Goal: Information Seeking & Learning: Learn about a topic

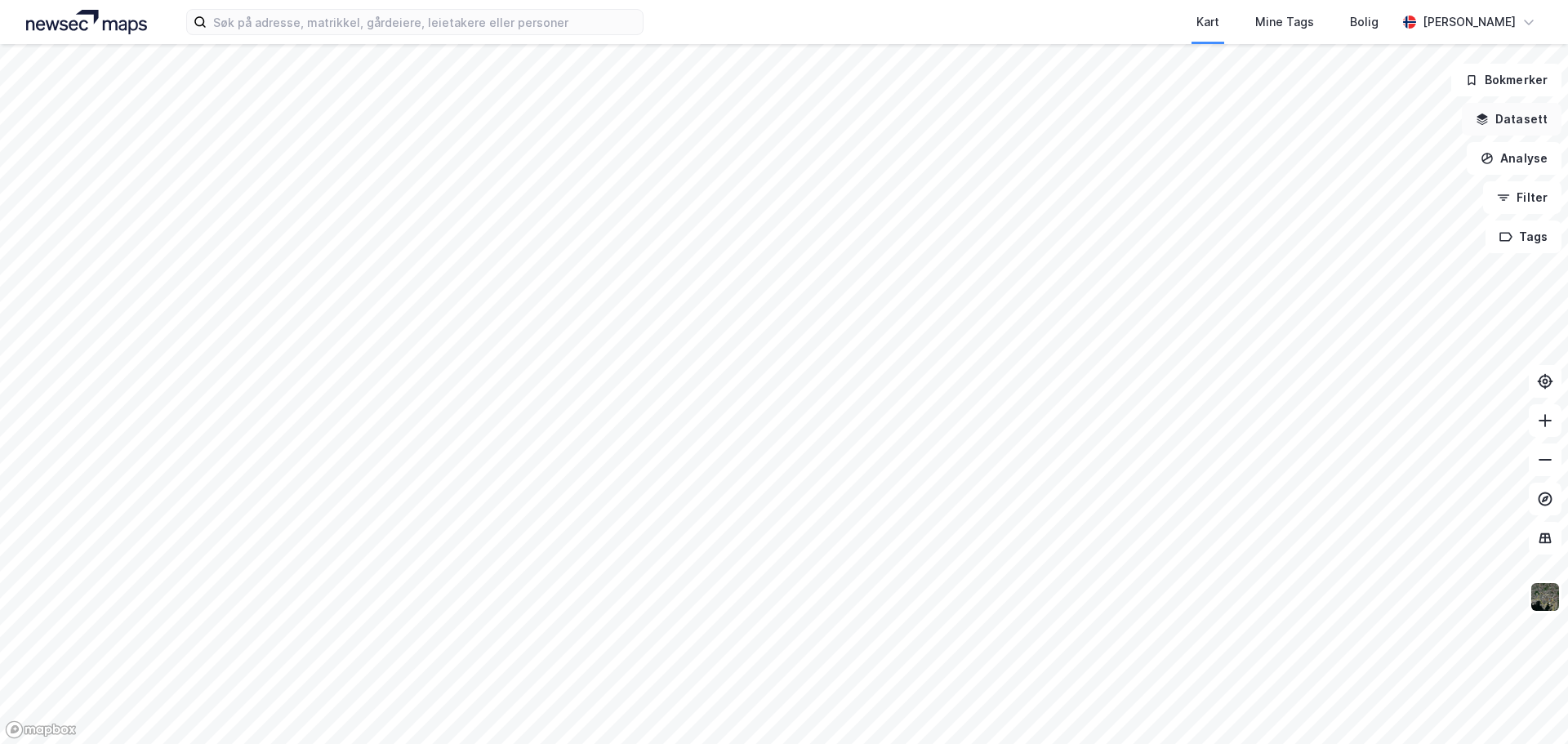
click at [1519, 115] on button "Datasett" at bounding box center [1511, 119] width 100 height 32
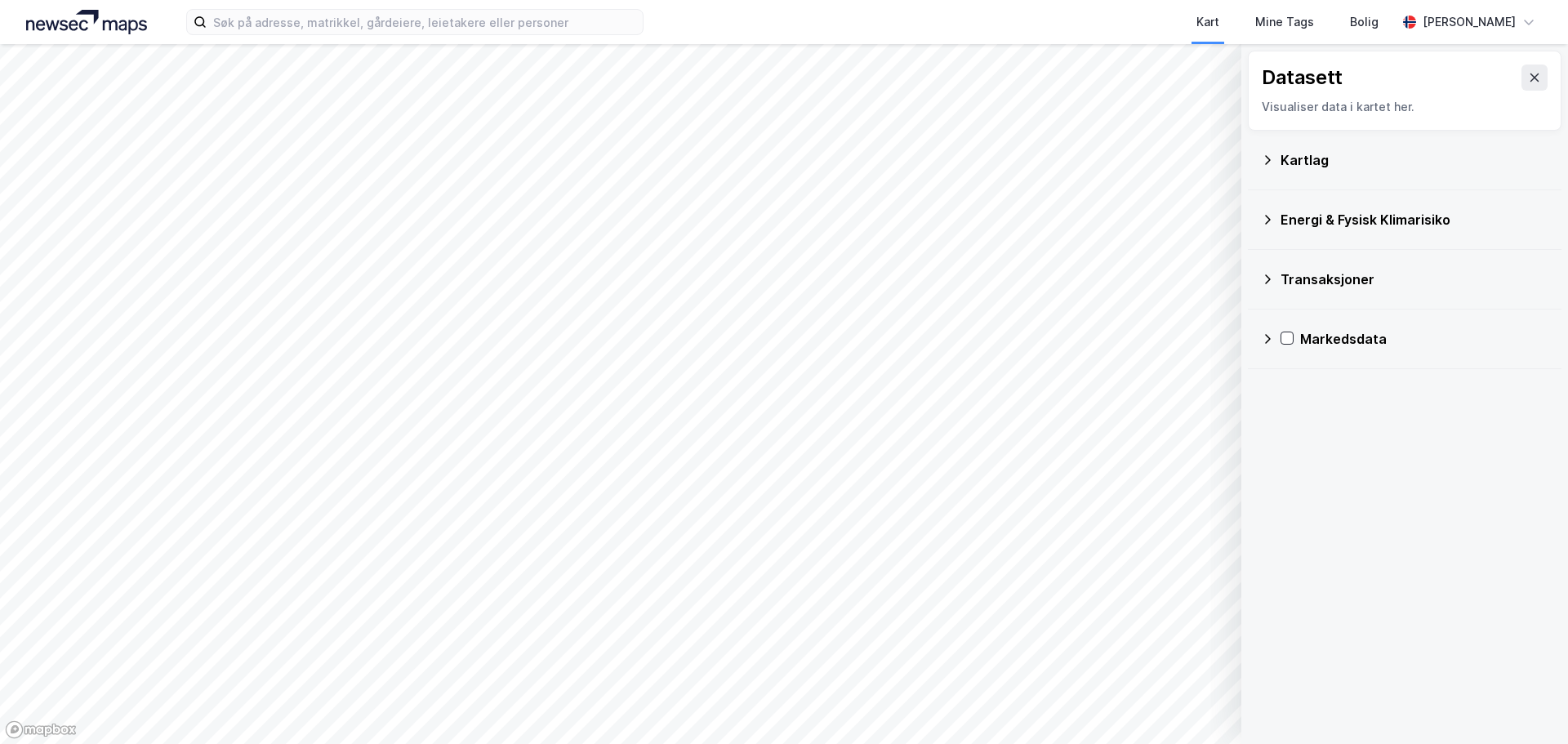
click at [1537, 79] on div "Datasett Visualiser data i kartet her." at bounding box center [1404, 90] width 313 height 80
click at [1528, 81] on icon at bounding box center [1534, 77] width 13 height 13
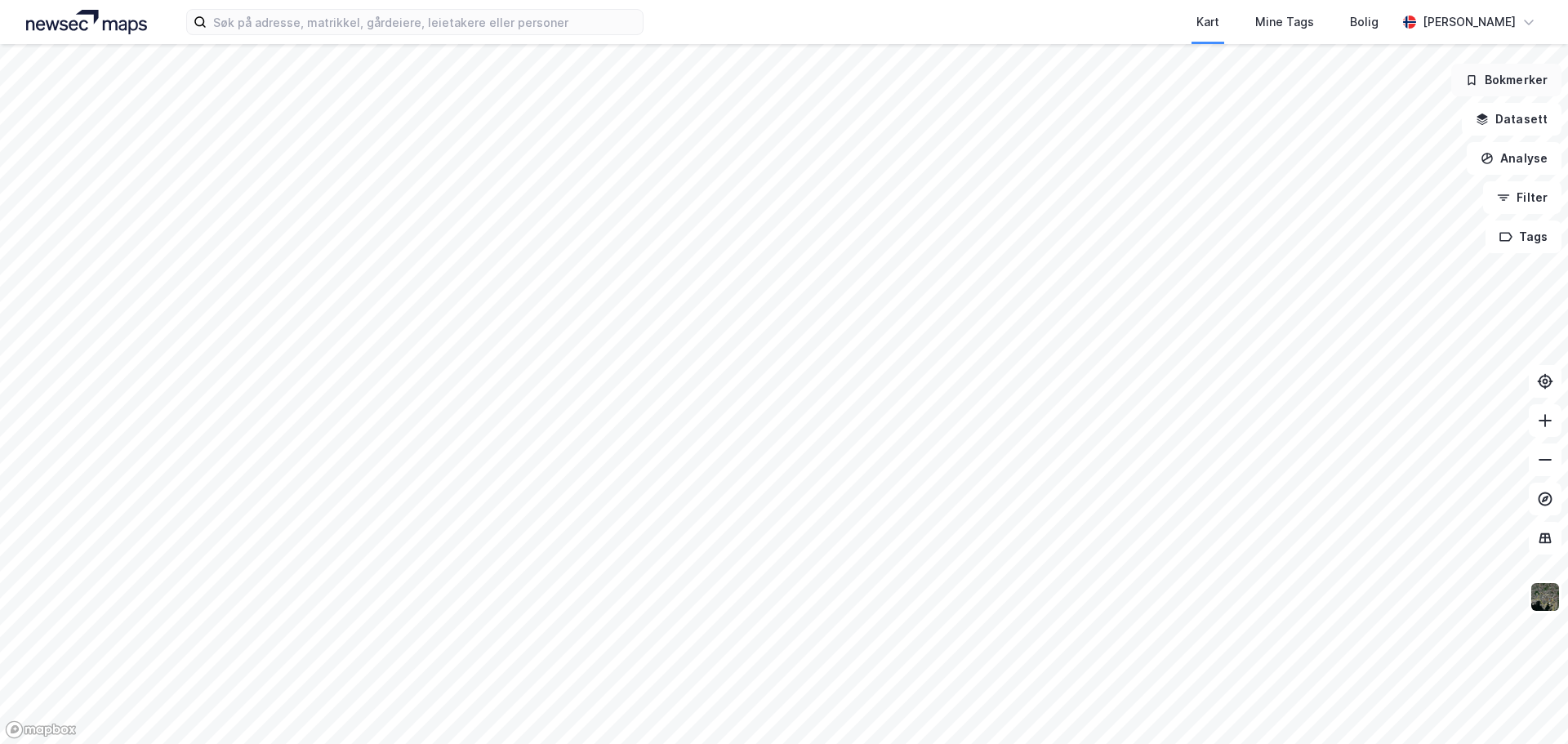
click at [1517, 84] on button "Bokmerker" at bounding box center [1506, 80] width 110 height 32
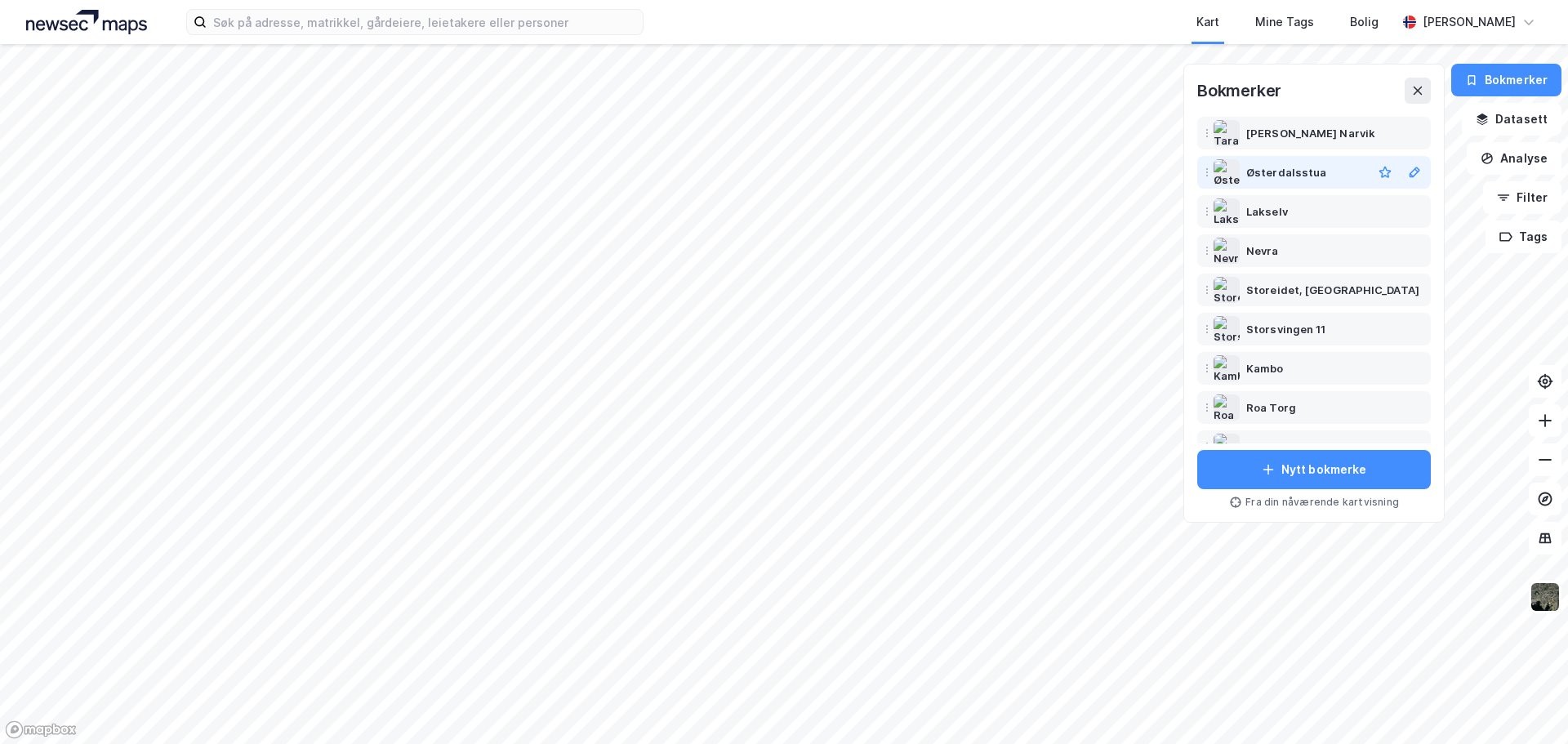
click at [1285, 172] on div "Østerdalsstua" at bounding box center [1286, 172] width 80 height 20
